Goal: Task Accomplishment & Management: Manage account settings

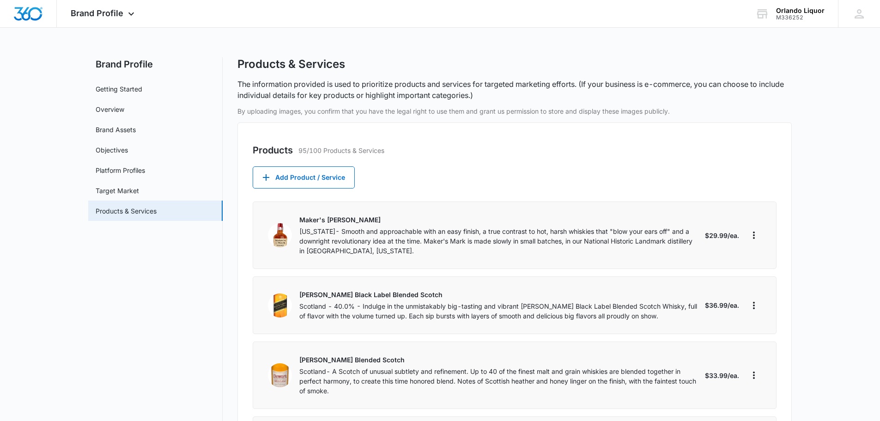
select select "each"
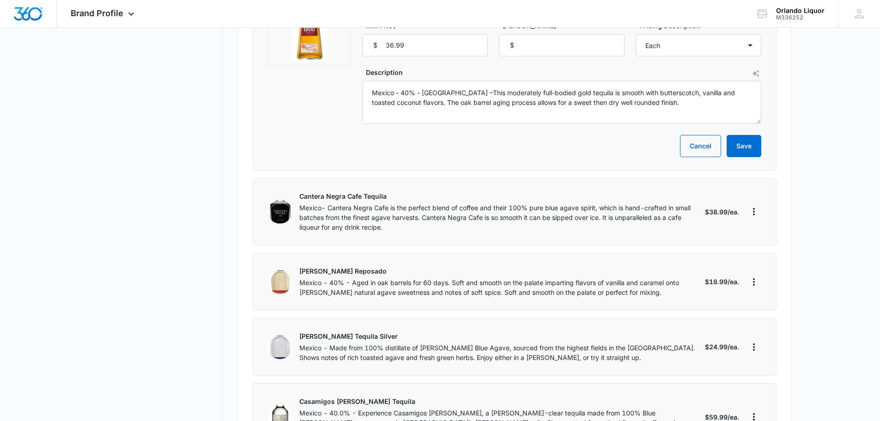
scroll to position [1202, 0]
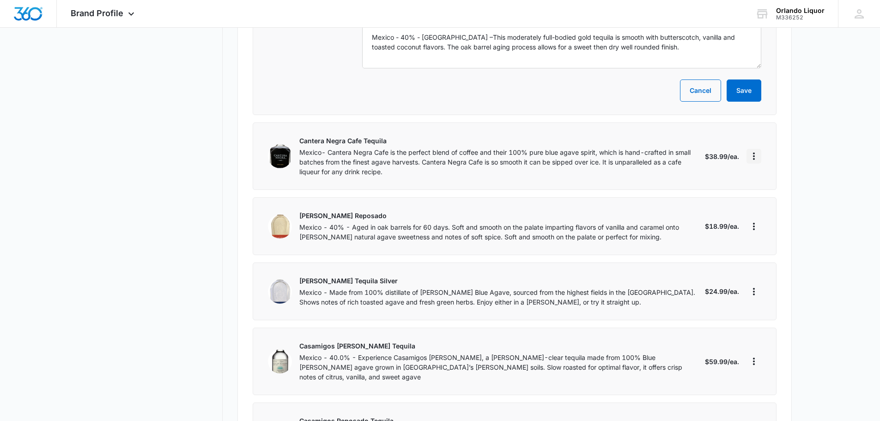
click at [755, 151] on icon "More" at bounding box center [754, 156] width 11 height 11
click at [768, 168] on button "Edit" at bounding box center [789, 172] width 84 height 14
select select "each"
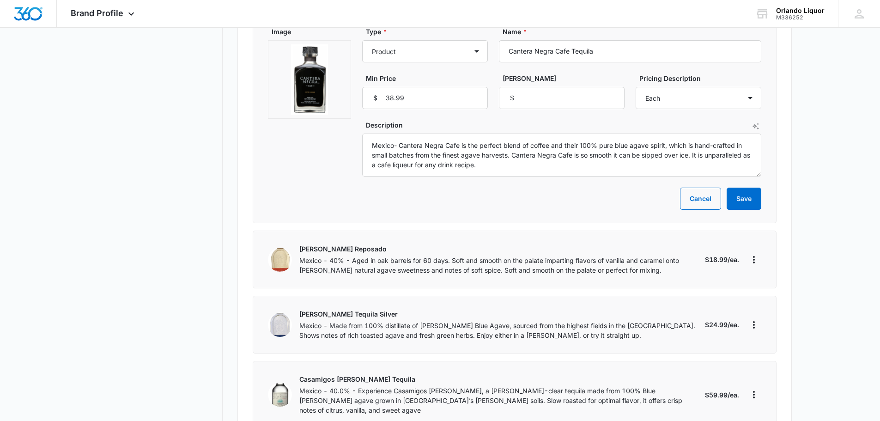
scroll to position [1017, 0]
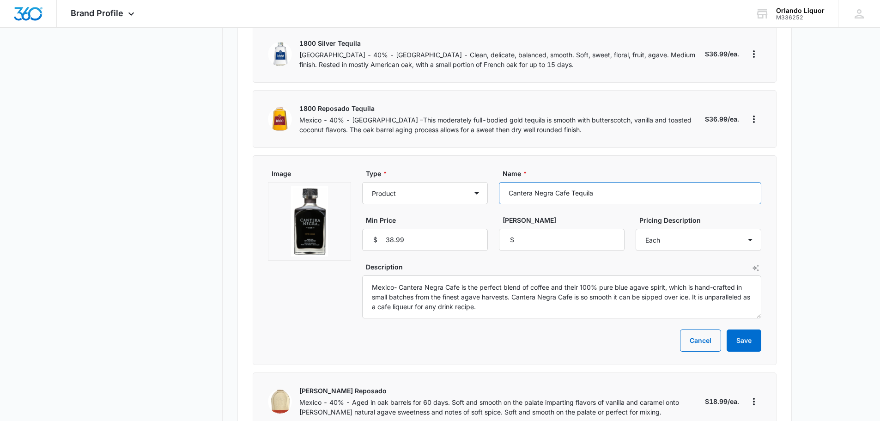
drag, startPoint x: 602, startPoint y: 183, endPoint x: 507, endPoint y: 186, distance: 95.7
click at [490, 186] on div "Type * Product Product category Service Service category Name * Cantera Negra C…" at bounding box center [561, 210] width 399 height 82
drag, startPoint x: 489, startPoint y: 295, endPoint x: 371, endPoint y: 272, distance: 120.2
click at [371, 275] on textarea "Mexico- Cantera Negra Cafe is the perfect blend of coffee and their 100% pure b…" at bounding box center [561, 296] width 399 height 43
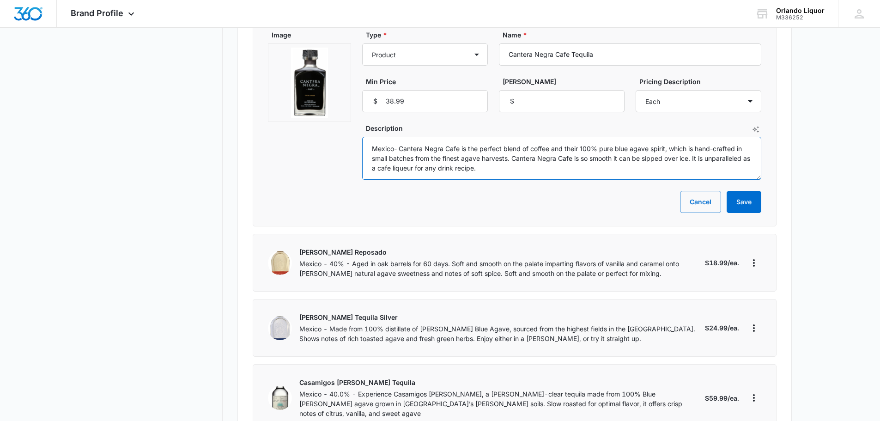
scroll to position [1202, 0]
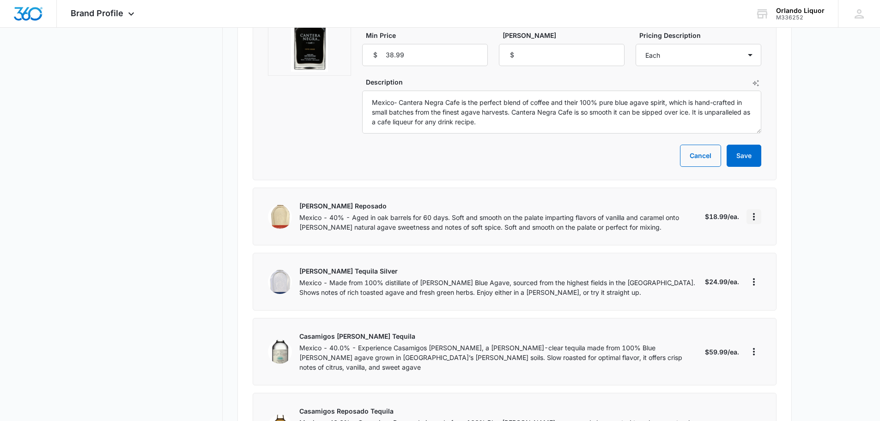
click at [754, 211] on icon "More" at bounding box center [754, 216] width 11 height 11
click at [765, 232] on div "Edit" at bounding box center [783, 233] width 51 height 6
select select "each"
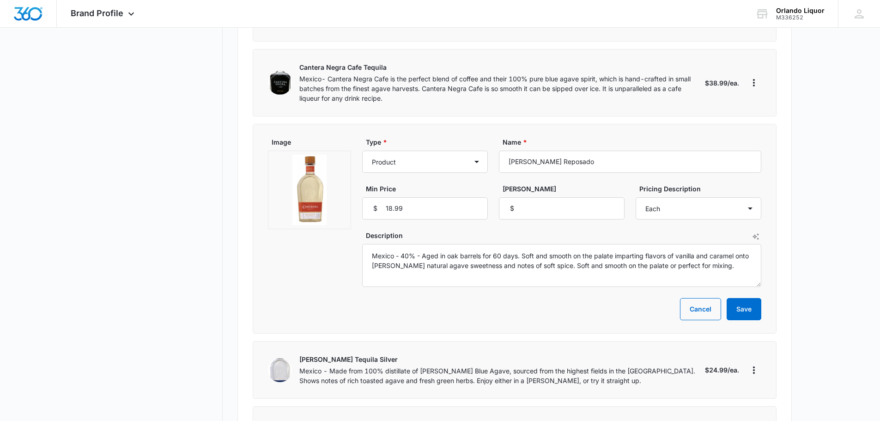
scroll to position [1063, 0]
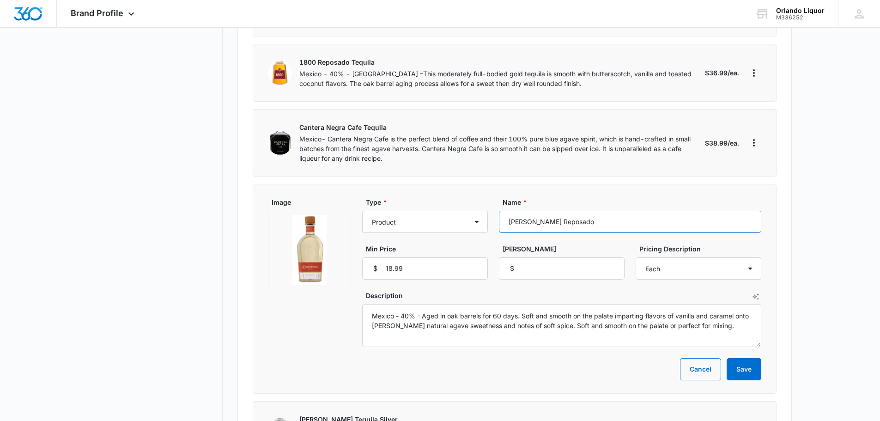
drag, startPoint x: 615, startPoint y: 206, endPoint x: 504, endPoint y: 199, distance: 111.1
click at [501, 199] on div "Name * [PERSON_NAME] Reposado" at bounding box center [630, 215] width 263 height 36
drag, startPoint x: 615, startPoint y: 317, endPoint x: 394, endPoint y: 307, distance: 221.1
click at [372, 305] on textarea "Mexico - 40% - Aged in oak barrels for 60 days. Soft and smooth on the palate i…" at bounding box center [561, 325] width 399 height 43
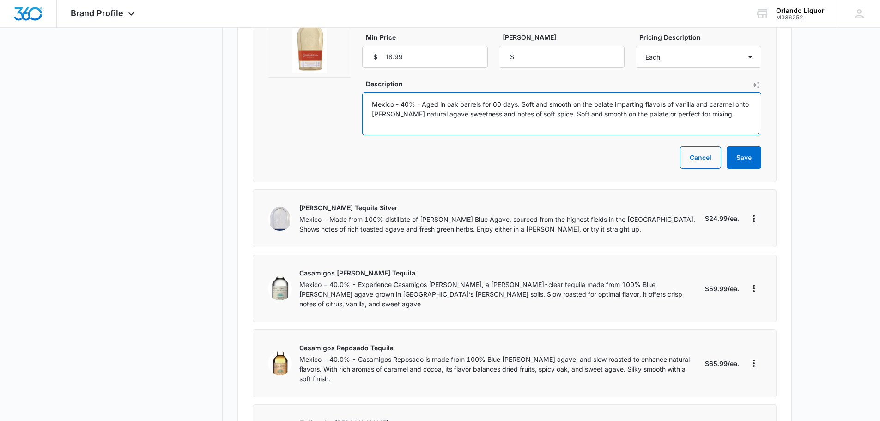
scroll to position [1294, 0]
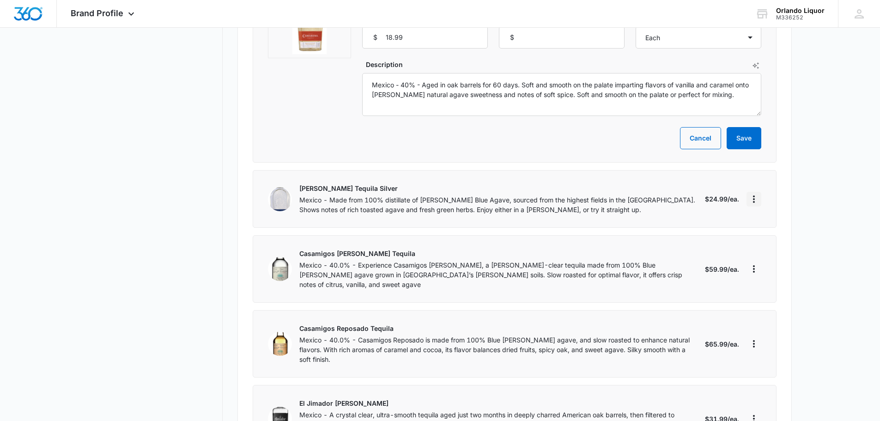
click at [753, 194] on icon "More" at bounding box center [754, 199] width 11 height 11
click at [765, 212] on div "Edit" at bounding box center [783, 215] width 51 height 6
select select "each"
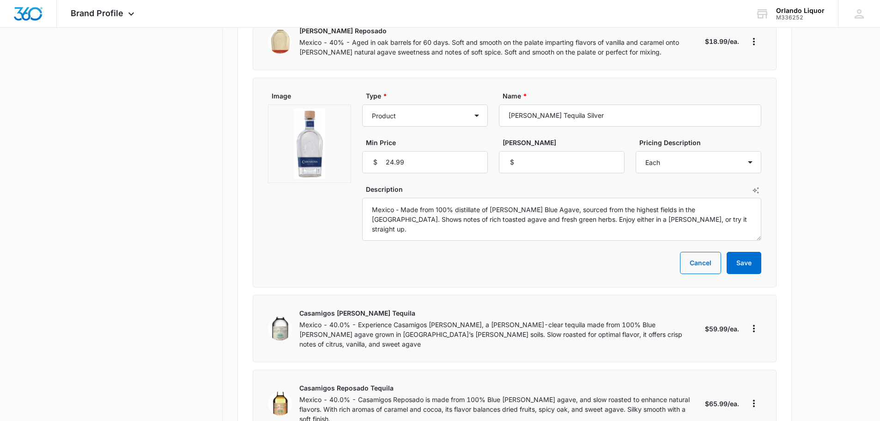
scroll to position [1155, 0]
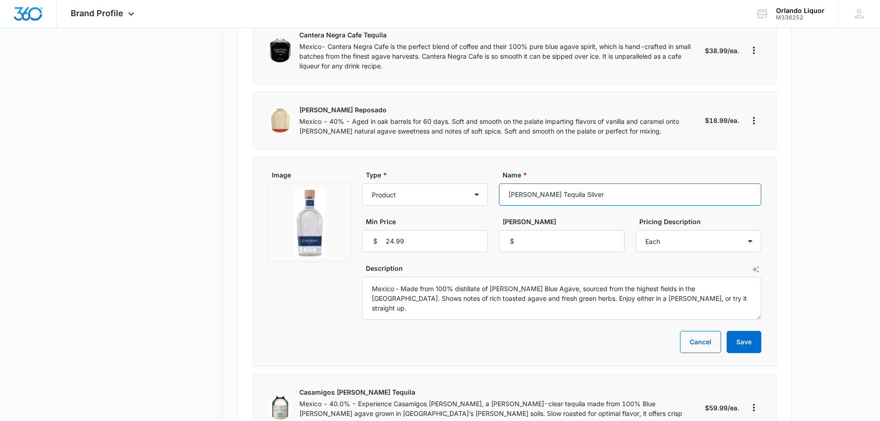
drag, startPoint x: 599, startPoint y: 183, endPoint x: 502, endPoint y: 181, distance: 96.6
click at [502, 183] on input "[PERSON_NAME] Tequila Silver" at bounding box center [630, 194] width 263 height 22
drag, startPoint x: 692, startPoint y: 293, endPoint x: 382, endPoint y: 286, distance: 309.7
click at [366, 279] on textarea "Mexico - Made from 100% distillate of [PERSON_NAME] Blue Agave, sourced from th…" at bounding box center [561, 298] width 399 height 43
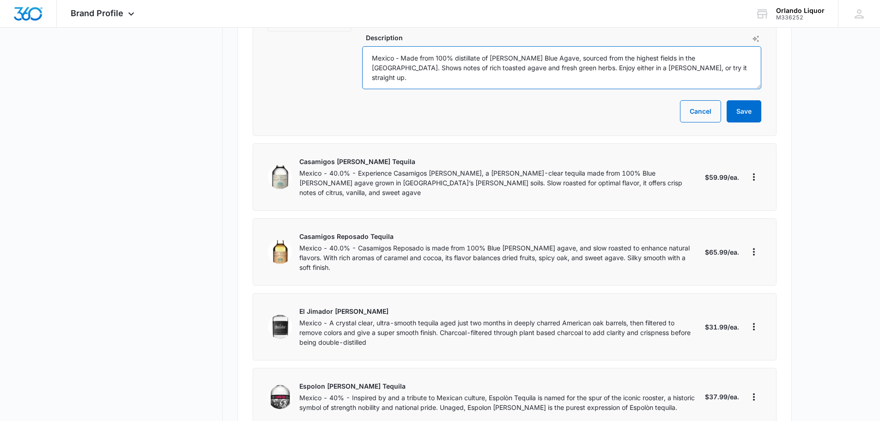
scroll to position [1387, 0]
click at [753, 171] on icon "More" at bounding box center [754, 176] width 11 height 11
click at [767, 186] on div "Edit" at bounding box center [783, 188] width 51 height 6
select select "each"
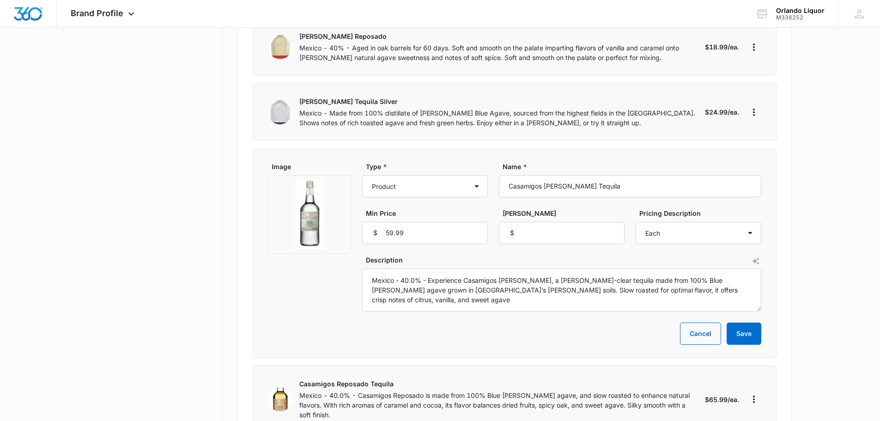
scroll to position [1202, 0]
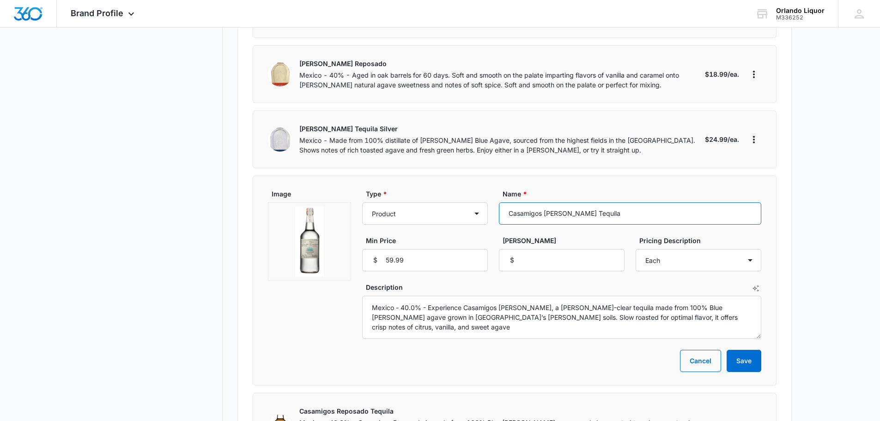
drag, startPoint x: 605, startPoint y: 206, endPoint x: 497, endPoint y: 202, distance: 107.3
click at [497, 202] on div "Type * Product Product category Service Service category Name * Casamigos [PERS…" at bounding box center [561, 230] width 399 height 82
drag, startPoint x: 703, startPoint y: 312, endPoint x: 366, endPoint y: 291, distance: 338.1
click at [366, 296] on textarea "Mexico - 40.0% - Experience Casamigos [PERSON_NAME], a [PERSON_NAME]-clear tequ…" at bounding box center [561, 317] width 399 height 43
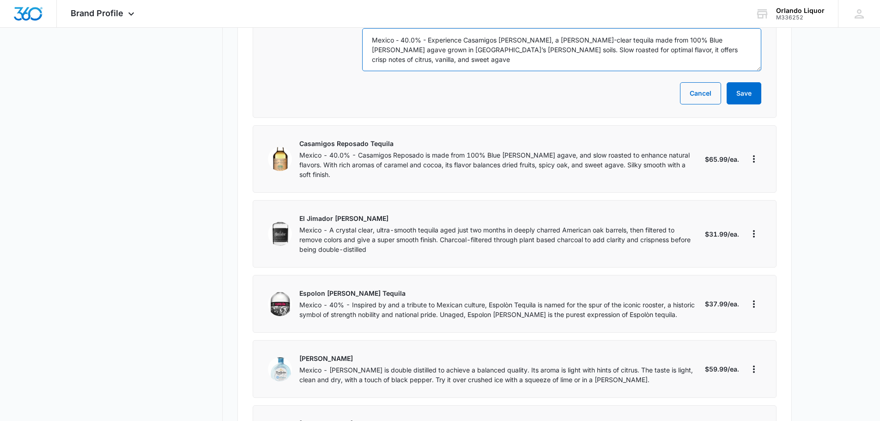
scroll to position [1479, 0]
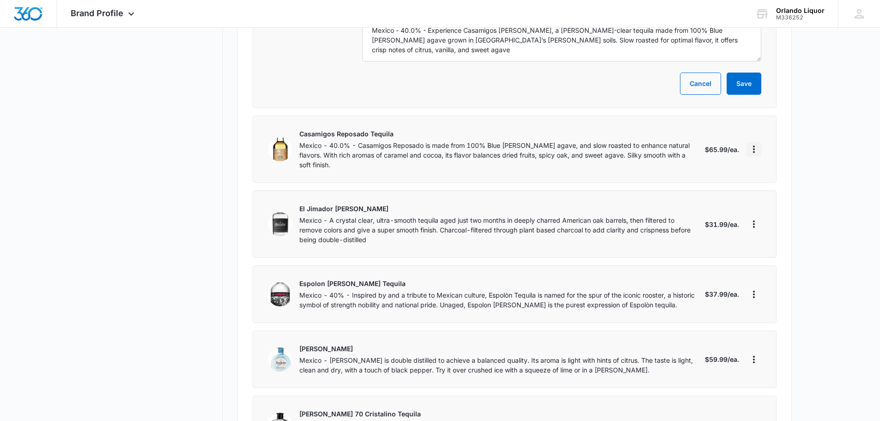
click at [752, 144] on icon "More" at bounding box center [754, 149] width 11 height 11
click at [765, 159] on div "Edit" at bounding box center [783, 161] width 51 height 6
select select "each"
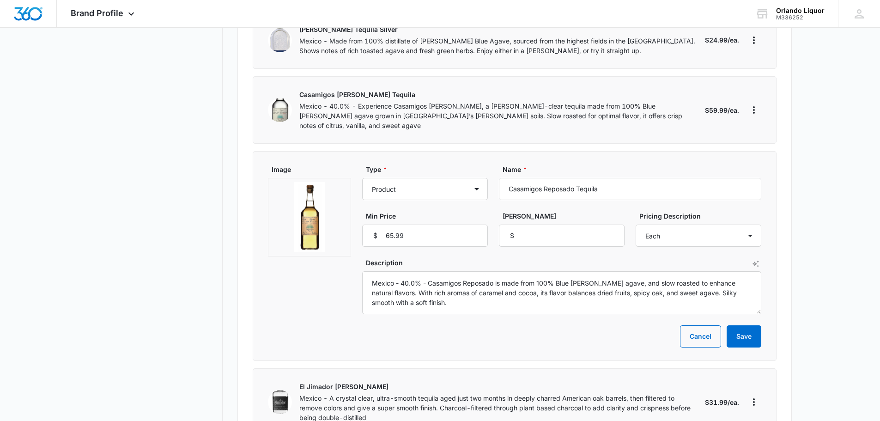
scroll to position [1294, 0]
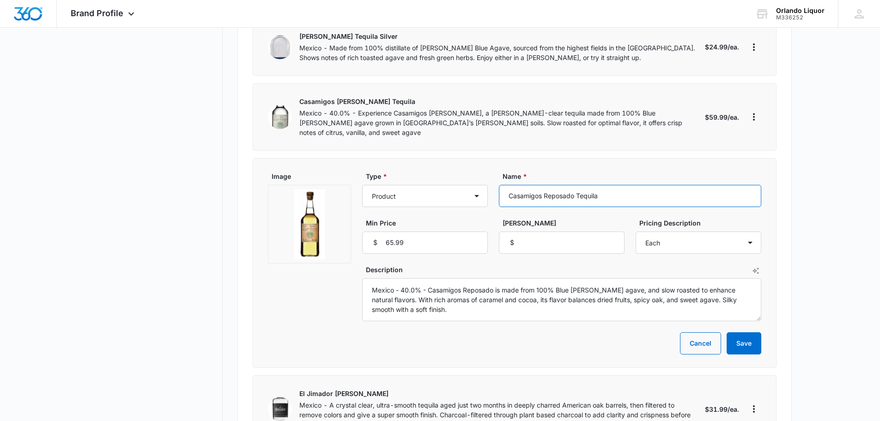
drag, startPoint x: 607, startPoint y: 178, endPoint x: 494, endPoint y: 175, distance: 112.8
click at [473, 173] on div "Type * Product Product category Service Service category Name * Casamigos Repos…" at bounding box center [561, 212] width 399 height 82
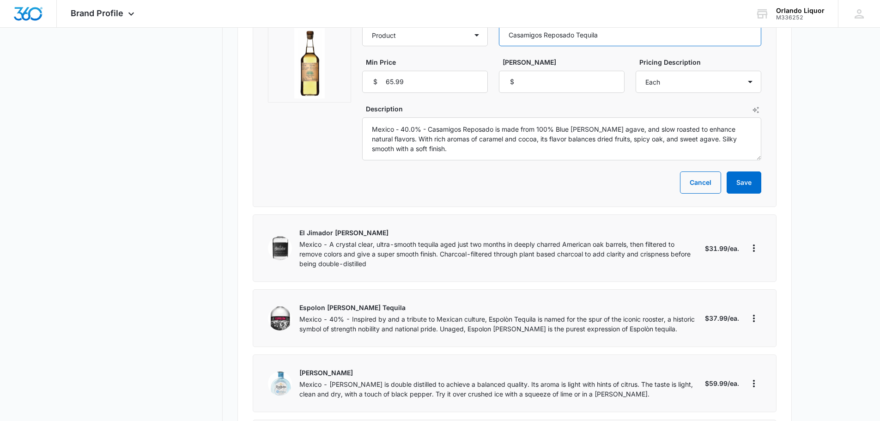
scroll to position [1479, 0]
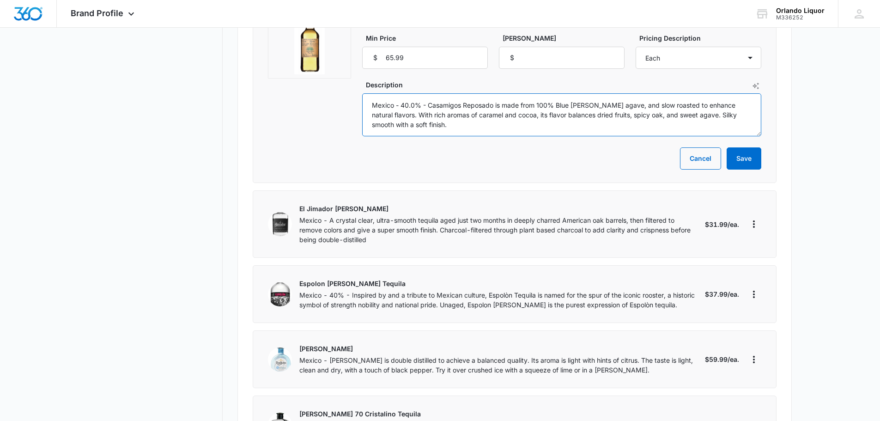
drag, startPoint x: 383, startPoint y: 107, endPoint x: 367, endPoint y: 86, distance: 26.1
click at [367, 93] on textarea "Mexico - 40.0% - Casamigos Reposado is made from 100% Blue [PERSON_NAME] agave,…" at bounding box center [561, 114] width 399 height 43
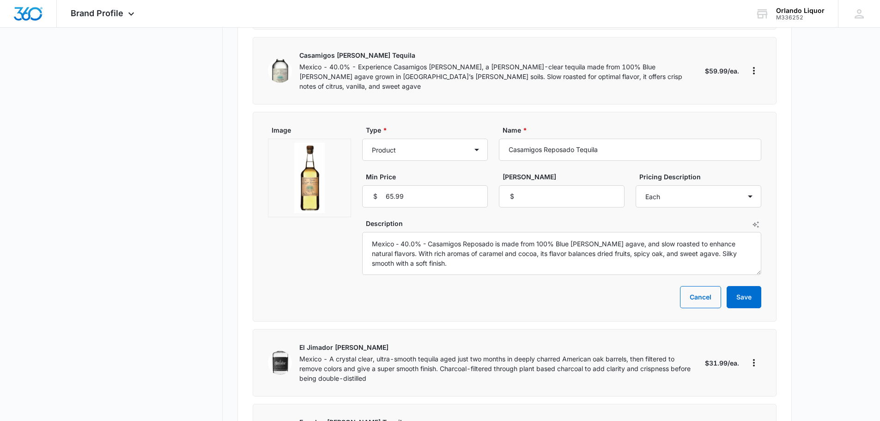
scroll to position [1433, 0]
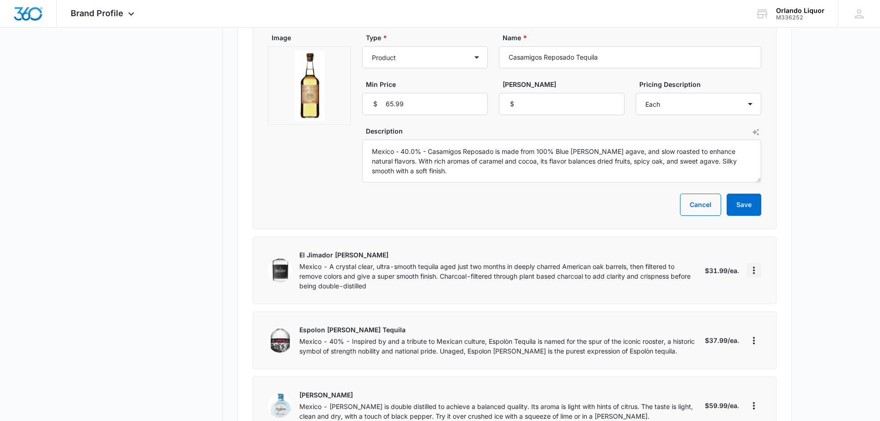
click at [756, 265] on icon "More" at bounding box center [754, 270] width 11 height 11
click at [779, 277] on div "Edit" at bounding box center [783, 277] width 51 height 6
select select "each"
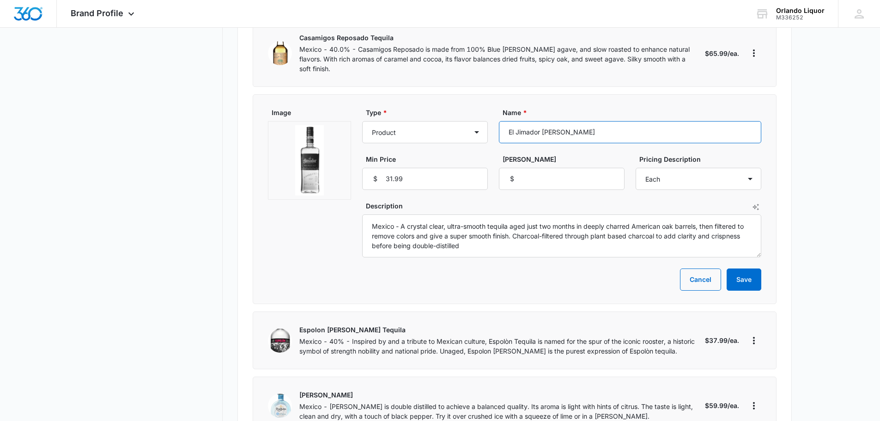
drag, startPoint x: 587, startPoint y: 104, endPoint x: 501, endPoint y: 103, distance: 86.0
click at [501, 121] on input "El Jimador [PERSON_NAME]" at bounding box center [630, 132] width 263 height 22
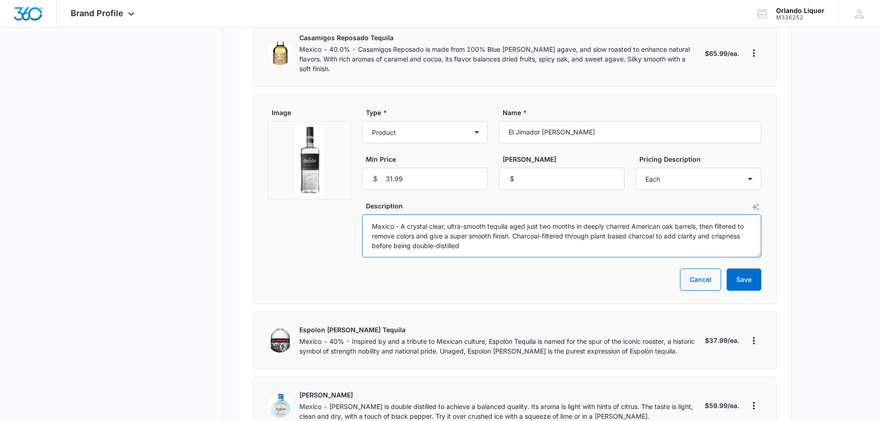
drag, startPoint x: 478, startPoint y: 217, endPoint x: 359, endPoint y: 189, distance: 122.5
click at [359, 189] on div "Image Type * Product Product category Service Service category Name * El Jimado…" at bounding box center [515, 183] width 494 height 150
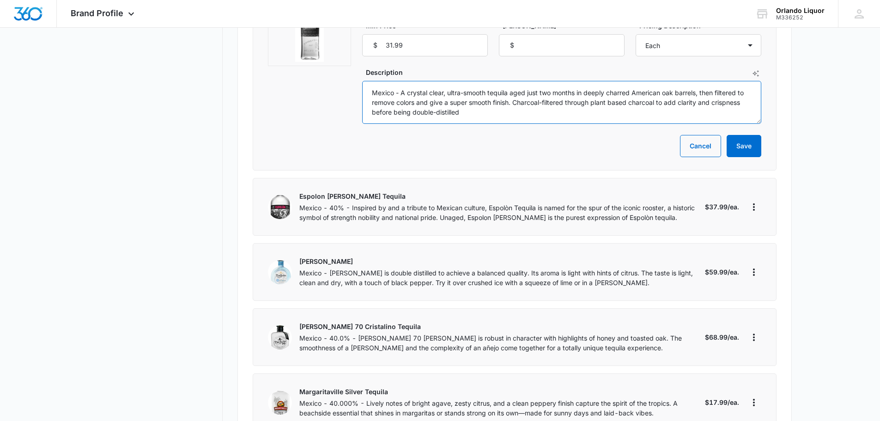
scroll to position [1571, 0]
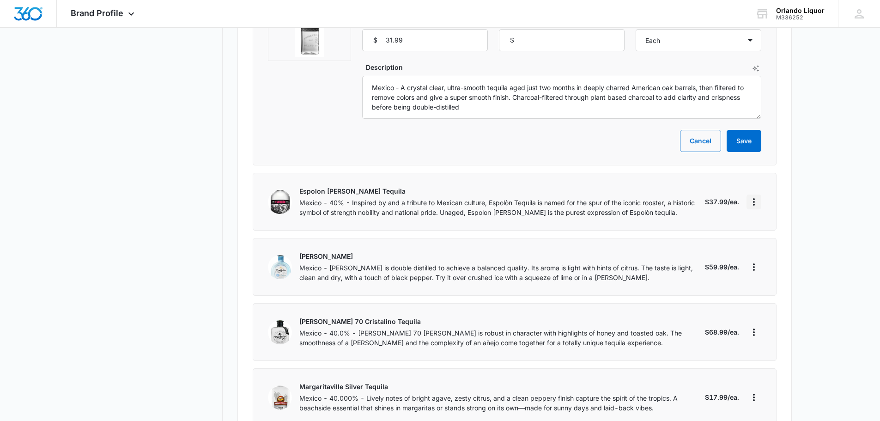
click at [753, 196] on icon "More" at bounding box center [754, 201] width 11 height 11
click at [766, 201] on div "Edit" at bounding box center [783, 199] width 51 height 6
select select "each"
